Goal: Information Seeking & Learning: Learn about a topic

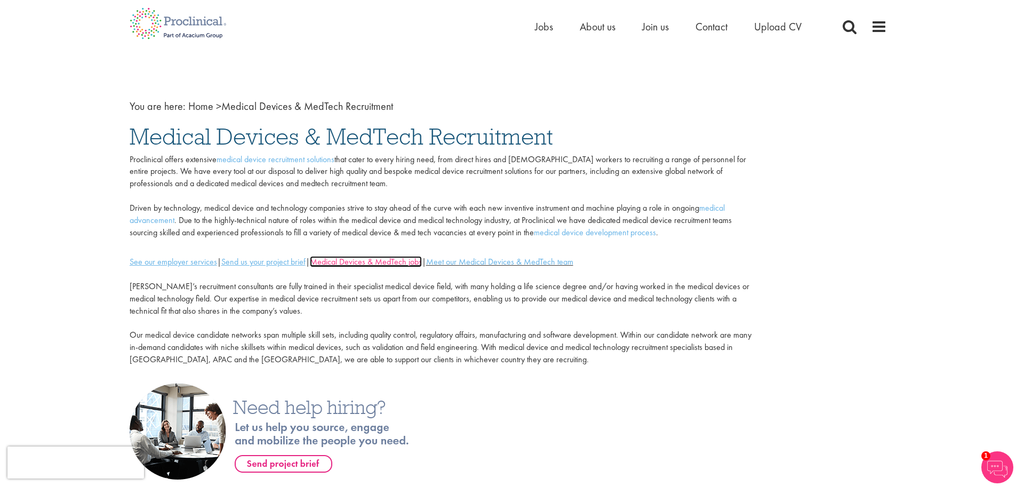
click at [400, 258] on link "Medical Devices & MedTech jobs" at bounding box center [366, 261] width 112 height 11
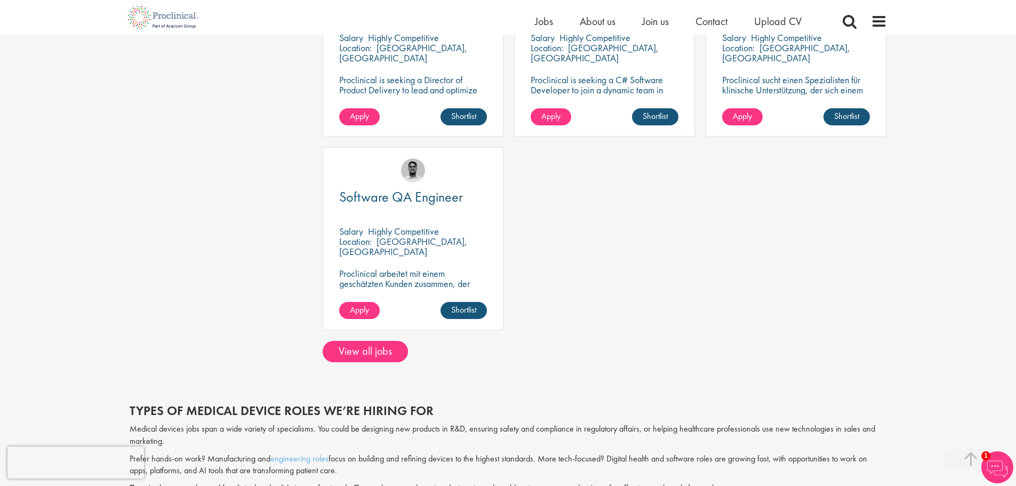
scroll to position [747, 0]
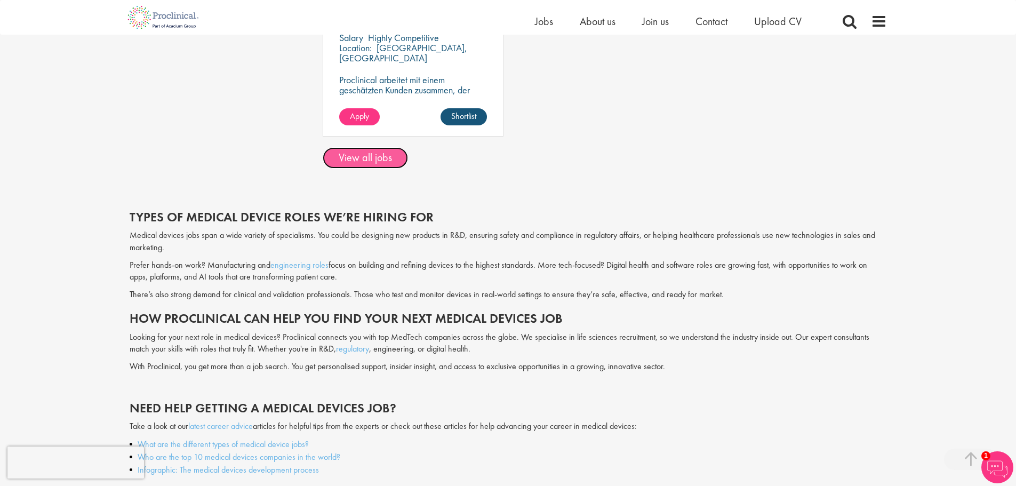
click at [386, 160] on link "View all jobs" at bounding box center [365, 157] width 85 height 21
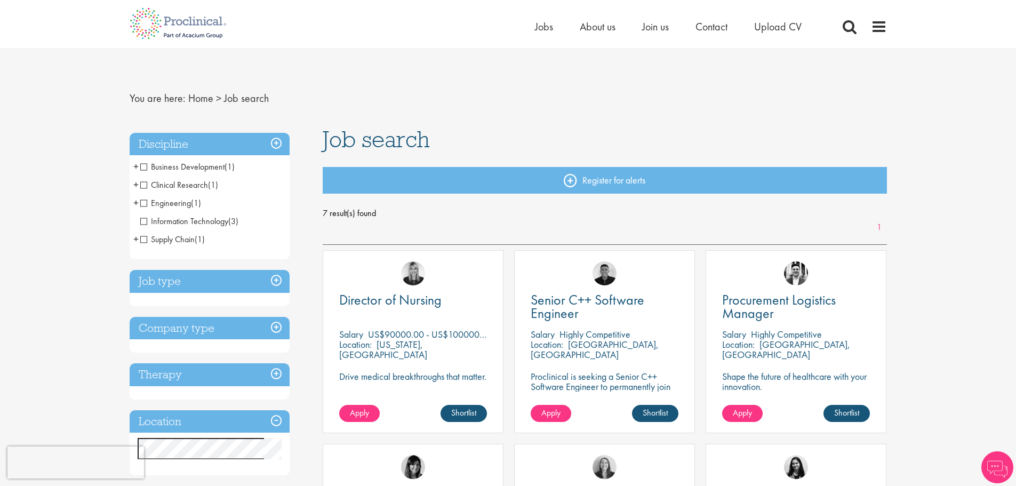
click at [144, 168] on span "Business Development" at bounding box center [182, 166] width 84 height 11
